Goal: Information Seeking & Learning: Learn about a topic

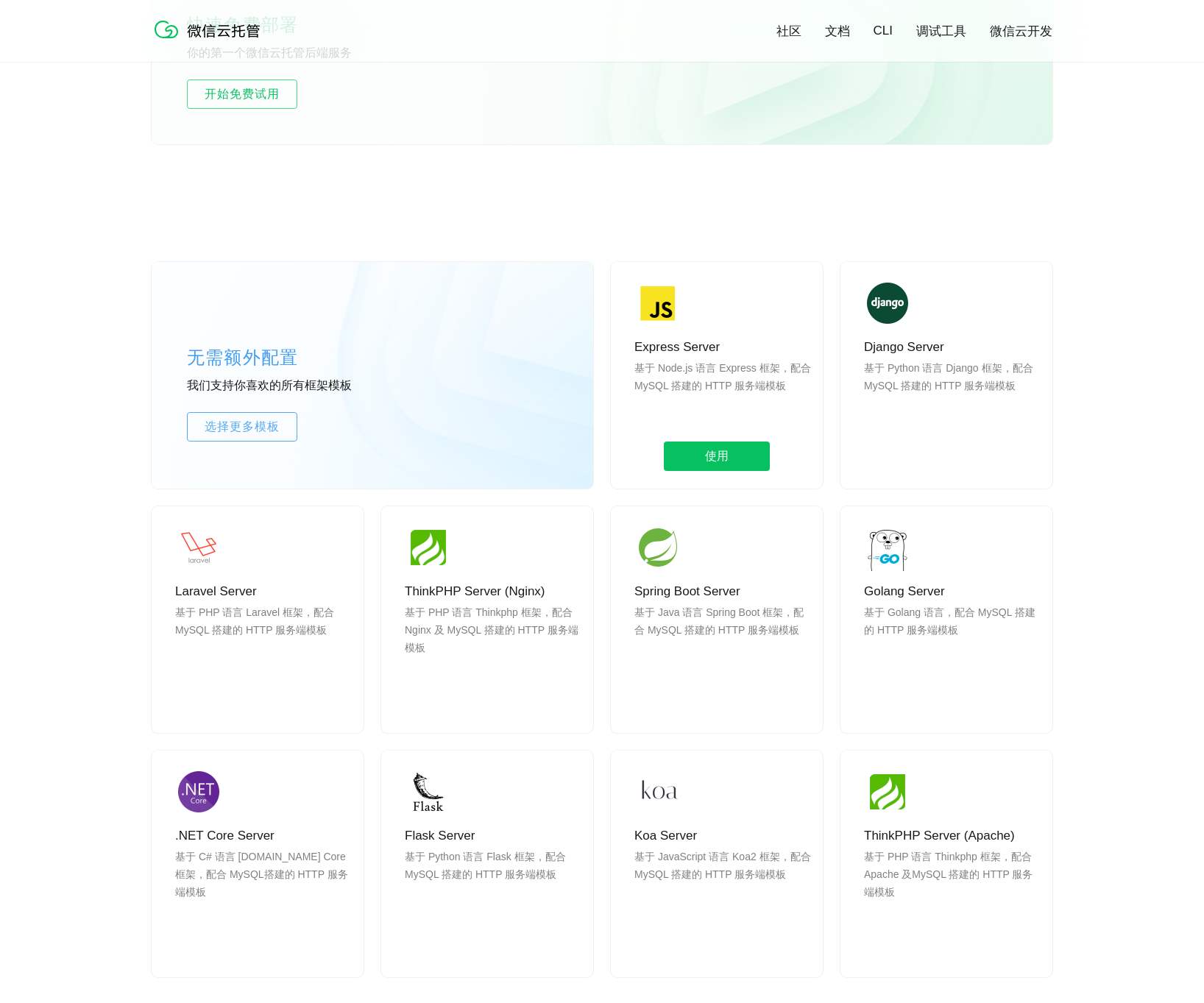
scroll to position [1047, 0]
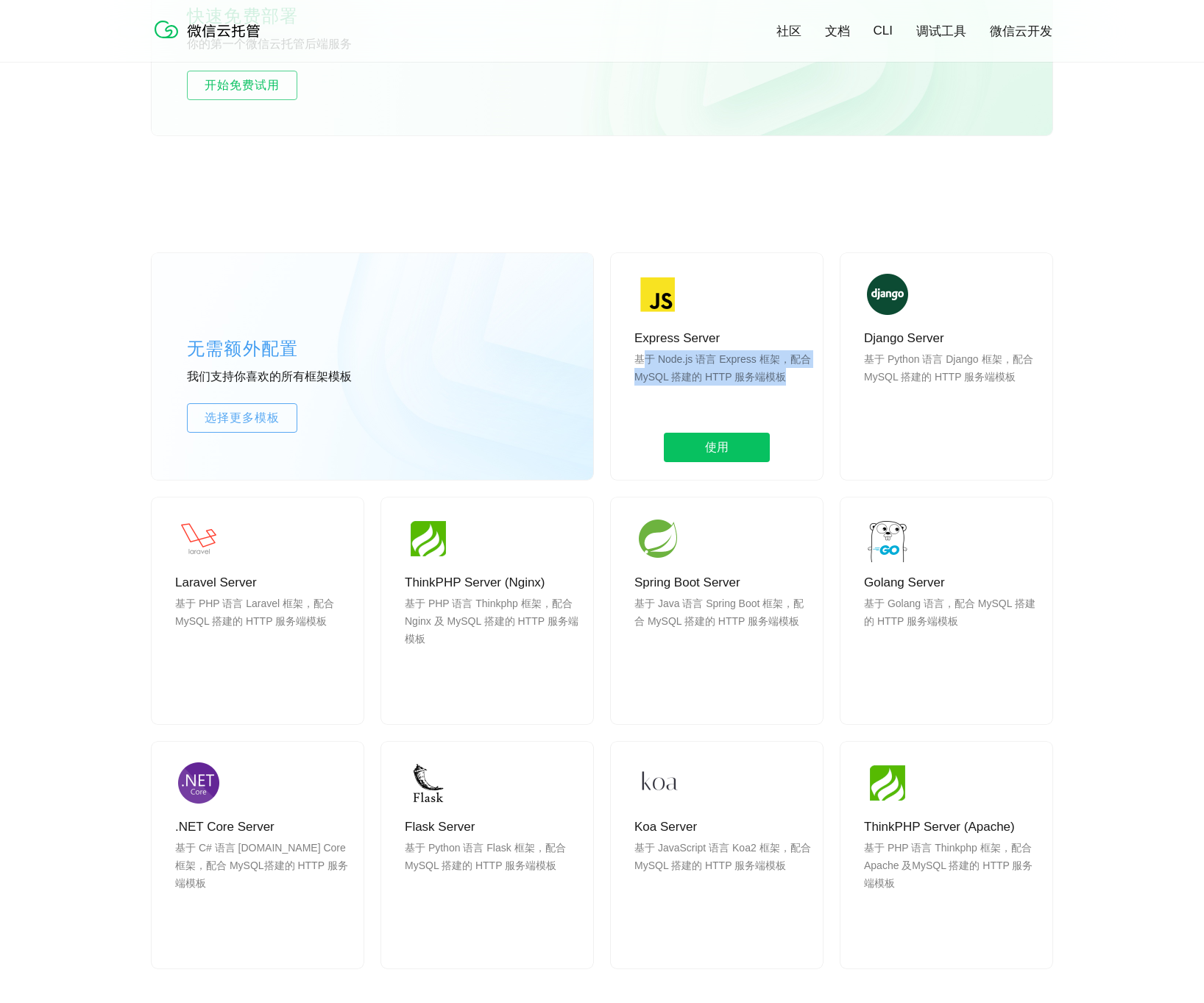
drag, startPoint x: 647, startPoint y: 359, endPoint x: 784, endPoint y: 383, distance: 139.1
click at [784, 383] on p "基于 Node.js 语言 Express 框架，配合 MySQL 搭建的 HTTP 服务端模板" at bounding box center [722, 386] width 177 height 71
click at [787, 381] on p "基于 Node.js 语言 Express 框架，配合 MySQL 搭建的 HTTP 服务端模板" at bounding box center [722, 386] width 177 height 71
drag, startPoint x: 782, startPoint y: 380, endPoint x: 669, endPoint y: 378, distance: 113.0
click at [669, 378] on p "基于 Node.js 语言 Express 框架，配合 MySQL 搭建的 HTTP 服务端模板" at bounding box center [722, 386] width 177 height 71
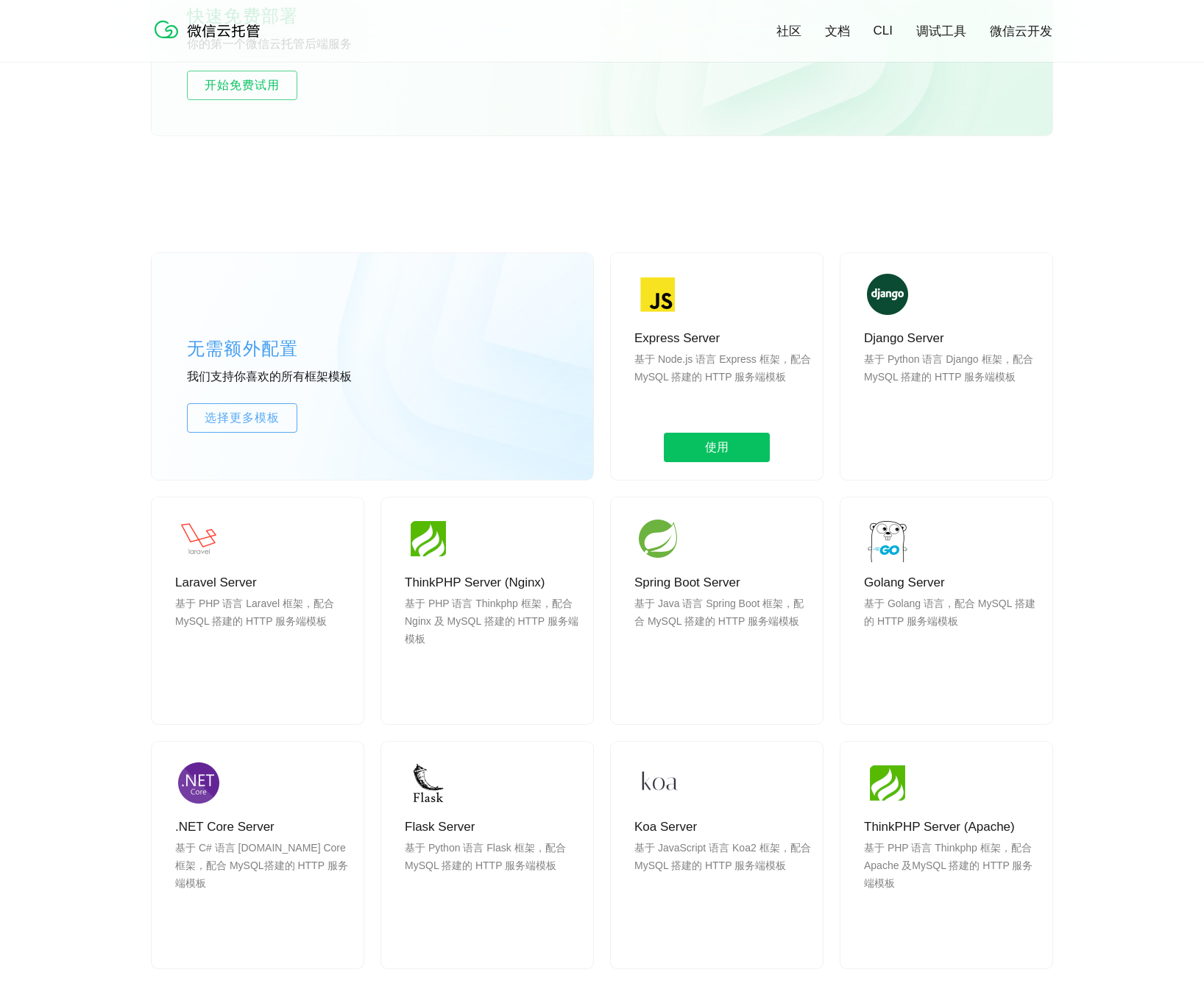
click at [669, 378] on p "基于 Node.js 语言 Express 框架，配合 MySQL 搭建的 HTTP 服务端模板" at bounding box center [722, 386] width 177 height 71
drag, startPoint x: 689, startPoint y: 596, endPoint x: 767, endPoint y: 595, distance: 78.0
click at [761, 594] on p "基于 Java 语言 Spring Boot 框架，配合 MySQL 搭建的 HTTP 服务端模板" at bounding box center [722, 630] width 177 height 71
click at [783, 596] on p "基于 Java 语言 Spring Boot 框架，配合 MySQL 搭建的 HTTP 服务端模板" at bounding box center [722, 630] width 177 height 71
drag, startPoint x: 784, startPoint y: 598, endPoint x: 647, endPoint y: 598, distance: 137.0
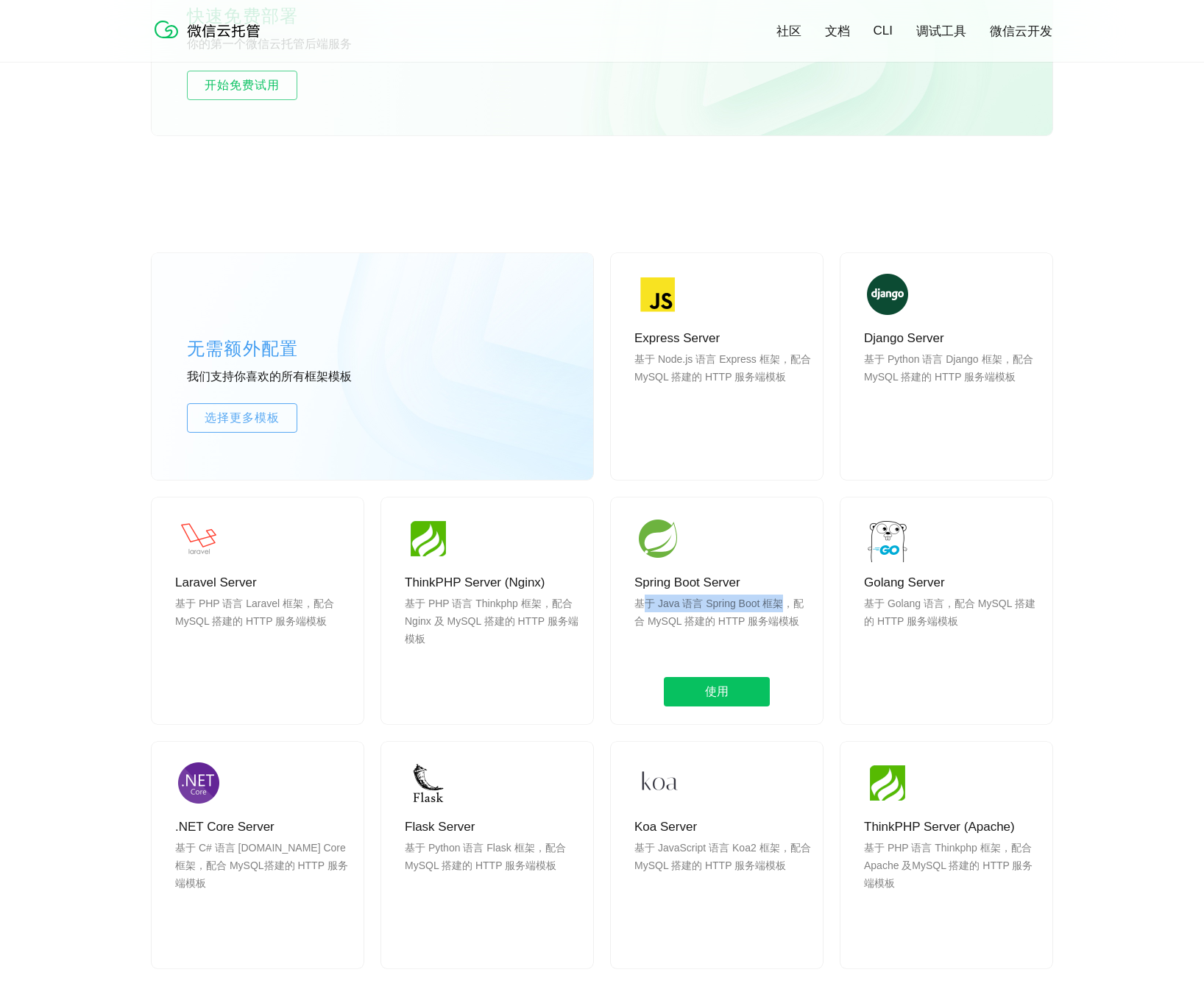
click at [649, 596] on p "基于 Java 语言 Spring Boot 框架，配合 MySQL 搭建的 HTTP 服务端模板" at bounding box center [722, 630] width 177 height 71
click at [646, 598] on p "基于 Java 语言 Spring Boot 框架，配合 MySQL 搭建的 HTTP 服务端模板" at bounding box center [722, 630] width 177 height 71
drag, startPoint x: 689, startPoint y: 599, endPoint x: 788, endPoint y: 599, distance: 99.0
click at [777, 599] on p "基于 Java 语言 Spring Boot 框架，配合 MySQL 搭建的 HTTP 服务端模板" at bounding box center [722, 630] width 177 height 71
click at [788, 599] on p "基于 Java 语言 Spring Boot 框架，配合 MySQL 搭建的 HTTP 服务端模板" at bounding box center [722, 630] width 177 height 71
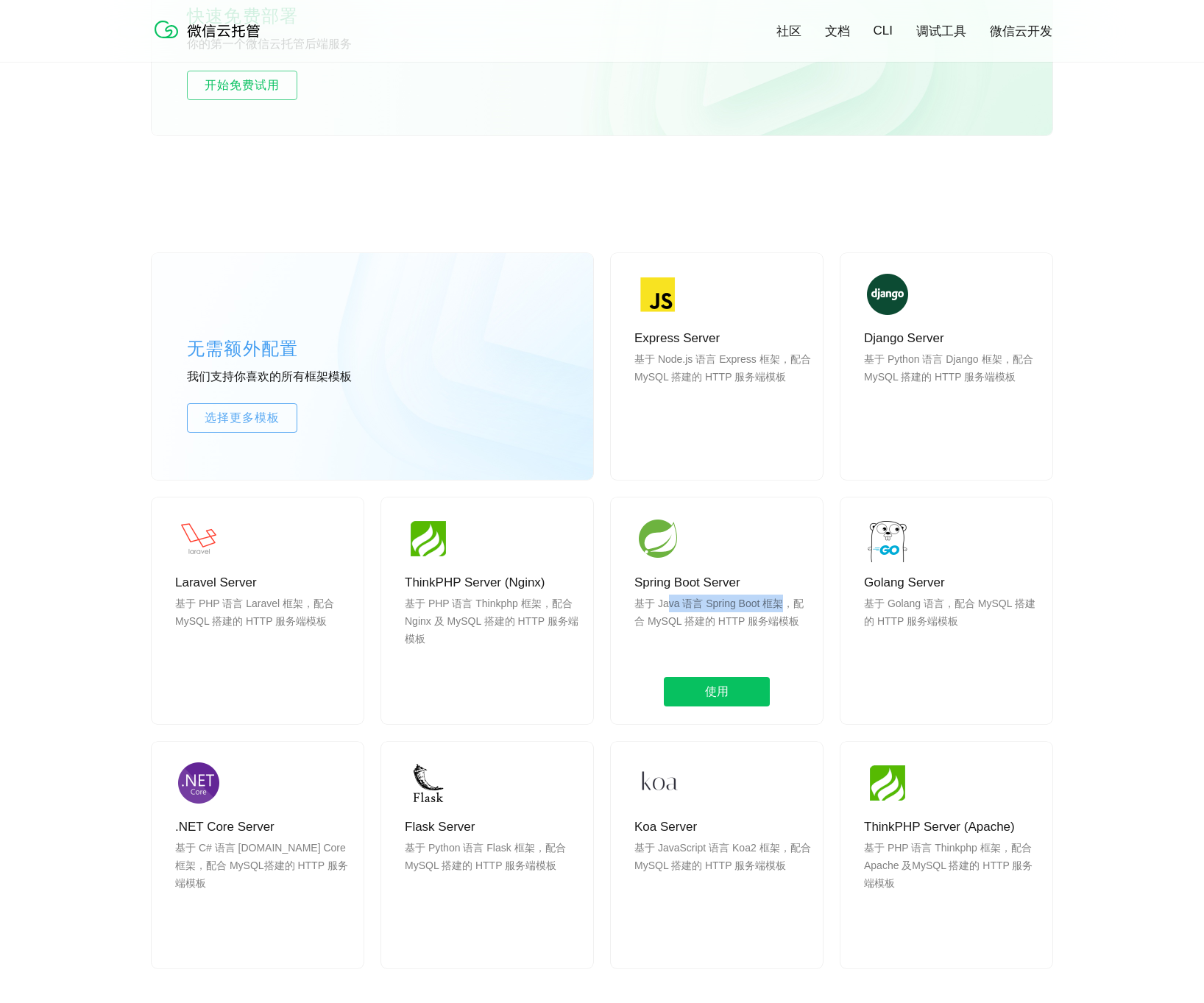
drag, startPoint x: 732, startPoint y: 599, endPoint x: 664, endPoint y: 601, distance: 68.0
click at [669, 599] on p "基于 Java 语言 Spring Boot 框架，配合 MySQL 搭建的 HTTP 服务端模板" at bounding box center [722, 630] width 177 height 71
click at [664, 601] on p "基于 Java 语言 Spring Boot 框架，配合 MySQL 搭建的 HTTP 服务端模板" at bounding box center [722, 630] width 177 height 71
click at [717, 692] on span "使用" at bounding box center [716, 692] width 106 height 30
